Goal: Task Accomplishment & Management: Manage account settings

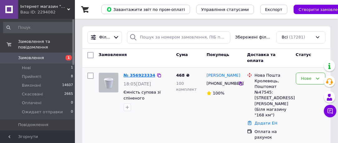
click at [134, 73] on link "№ 356923334" at bounding box center [140, 75] width 32 height 5
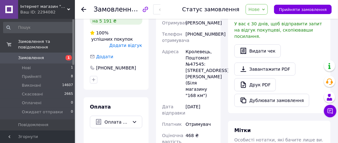
scroll to position [94, 0]
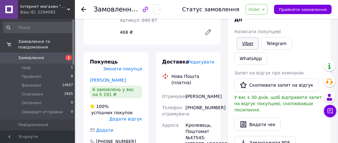
click at [250, 41] on link "Viber" at bounding box center [248, 43] width 22 height 12
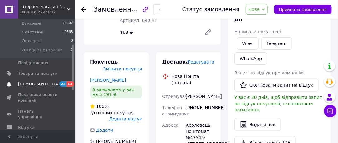
scroll to position [62, 0]
click at [23, 70] on span "Товари та послуги" at bounding box center [38, 73] width 40 height 6
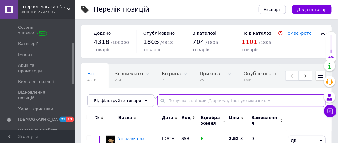
click at [169, 100] on input "text" at bounding box center [241, 100] width 168 height 12
paste input "SPS450KK"
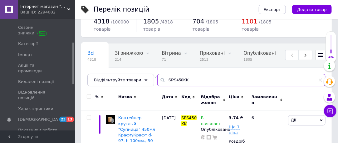
scroll to position [62, 0]
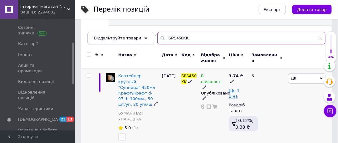
type input "SPS450KK"
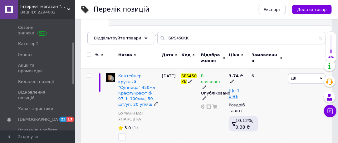
click at [205, 85] on use at bounding box center [204, 86] width 3 height 3
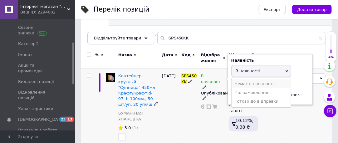
click at [239, 83] on li "Немає в наявності" at bounding box center [261, 83] width 59 height 9
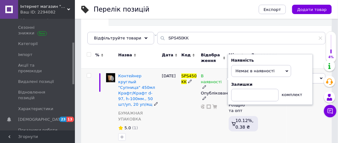
click at [179, 124] on div "11.03.2025" at bounding box center [169, 108] width 19 height 80
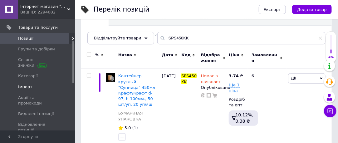
scroll to position [0, 0]
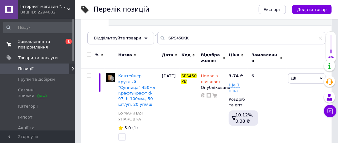
click at [32, 42] on span "Замовлення та повідомлення" at bounding box center [38, 44] width 40 height 11
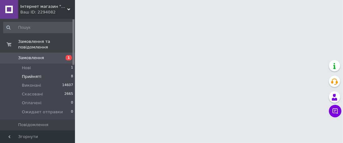
click at [28, 74] on span "Прийняті" at bounding box center [31, 77] width 19 height 6
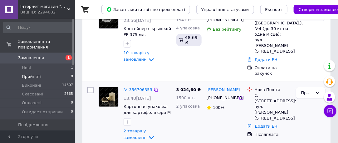
scroll to position [94, 0]
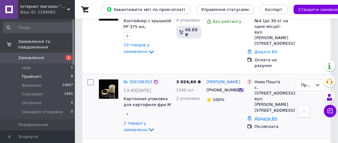
click at [264, 116] on link "Додати ЕН" at bounding box center [266, 118] width 23 height 5
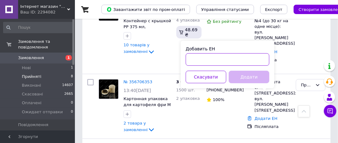
click at [215, 57] on input "Добавить ЕН" at bounding box center [228, 59] width 84 height 12
paste input "20451224798640"
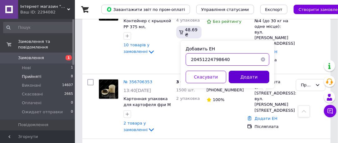
type input "20451224798640"
click at [239, 75] on button "Додати" at bounding box center [249, 77] width 41 height 12
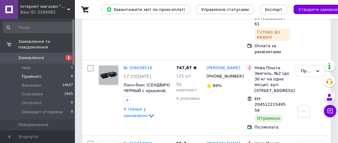
scroll to position [468, 0]
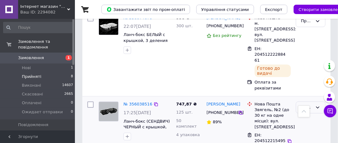
click at [316, 105] on icon at bounding box center [317, 107] width 5 height 5
click at [308, 114] on li "Виконано" at bounding box center [310, 123] width 29 height 18
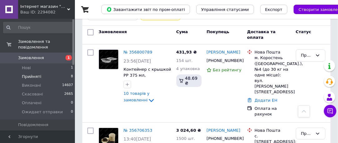
scroll to position [45, 0]
